Goal: Navigation & Orientation: Find specific page/section

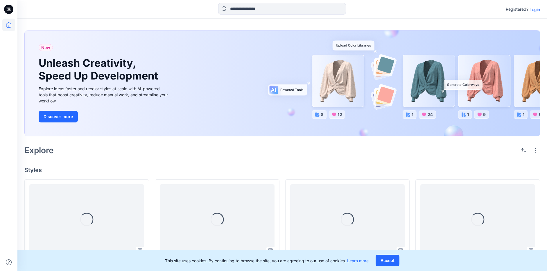
click at [535, 11] on p "Login" at bounding box center [535, 9] width 10 height 6
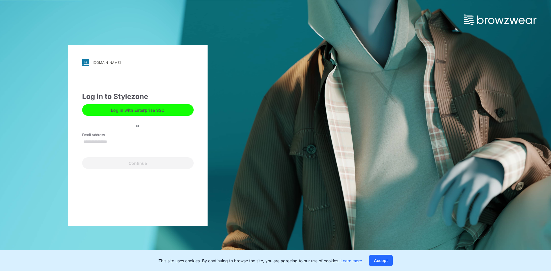
click at [168, 110] on button "Log in with Enterprise SSO" at bounding box center [138, 110] width 112 height 12
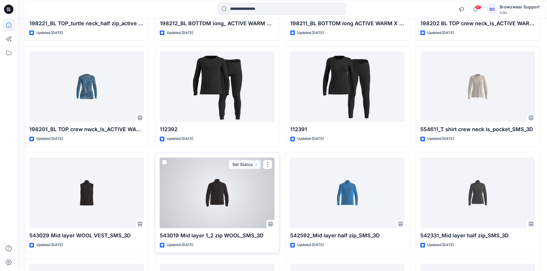
scroll to position [410, 0]
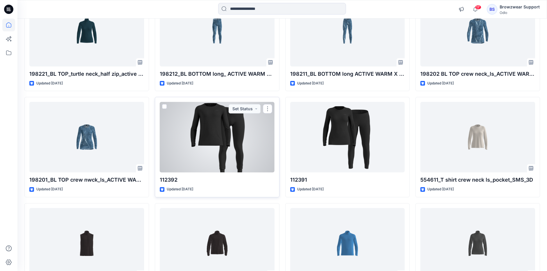
click at [220, 140] on div at bounding box center [217, 137] width 115 height 71
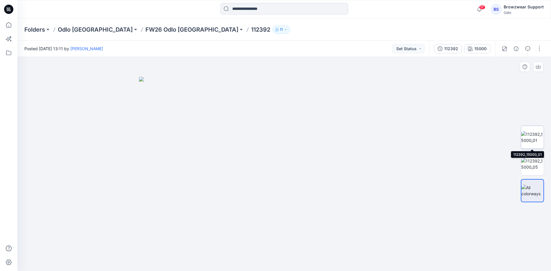
click at [528, 139] on img at bounding box center [532, 137] width 23 height 12
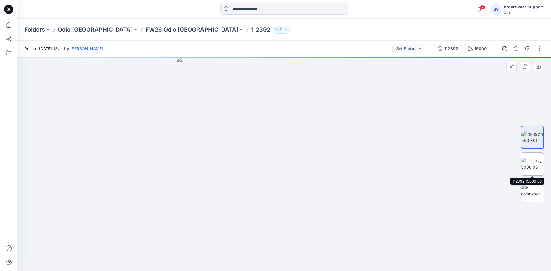
click at [530, 167] on img at bounding box center [532, 164] width 23 height 12
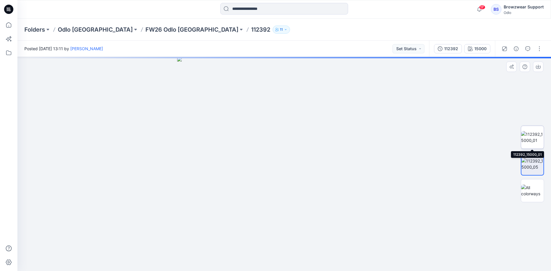
click at [533, 132] on img at bounding box center [532, 137] width 23 height 12
